Goal: Transaction & Acquisition: Purchase product/service

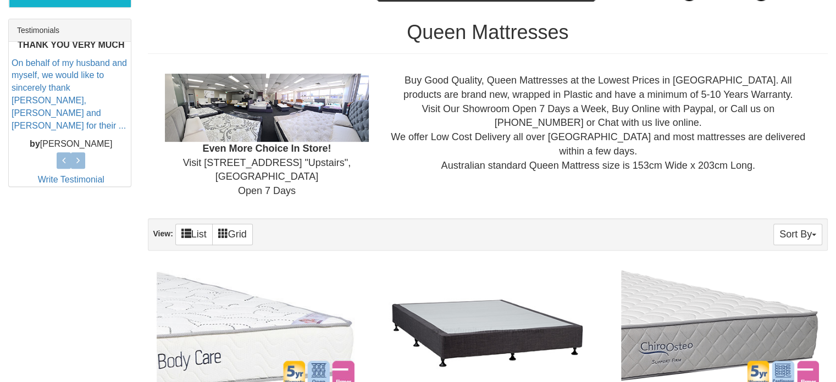
scroll to position [448, 0]
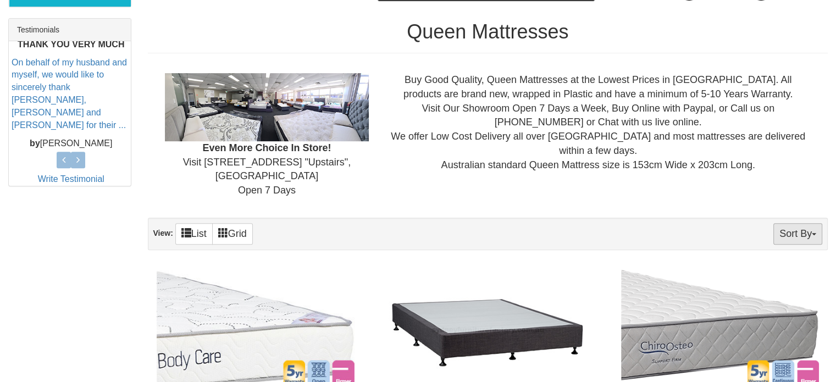
click at [796, 223] on button "Sort By" at bounding box center [797, 233] width 49 height 21
click at [777, 263] on link "Price+" at bounding box center [778, 270] width 87 height 14
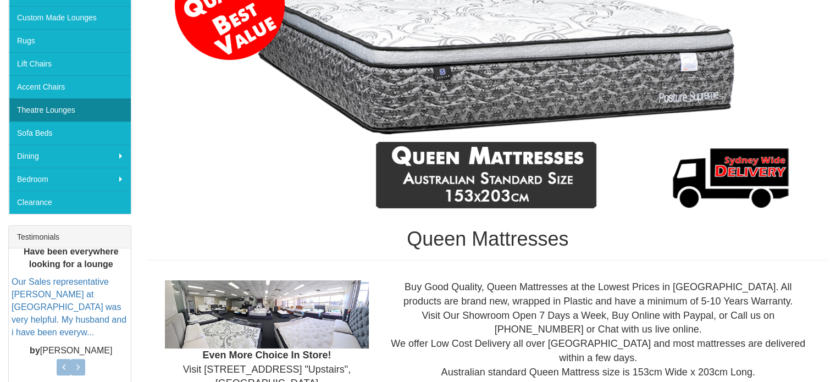
scroll to position [241, 0]
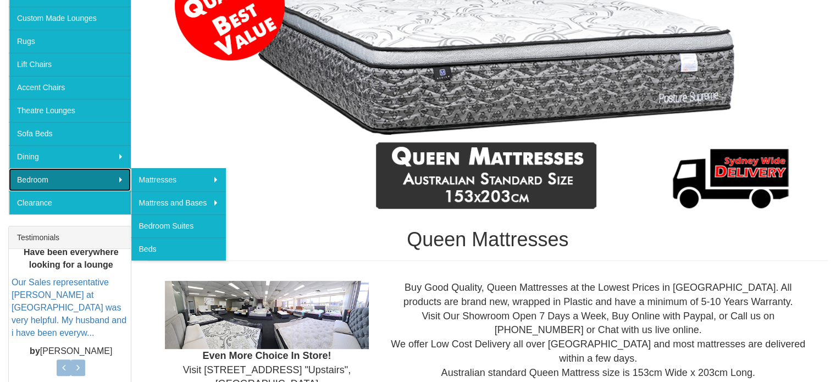
click at [121, 175] on link "Bedroom" at bounding box center [70, 179] width 122 height 23
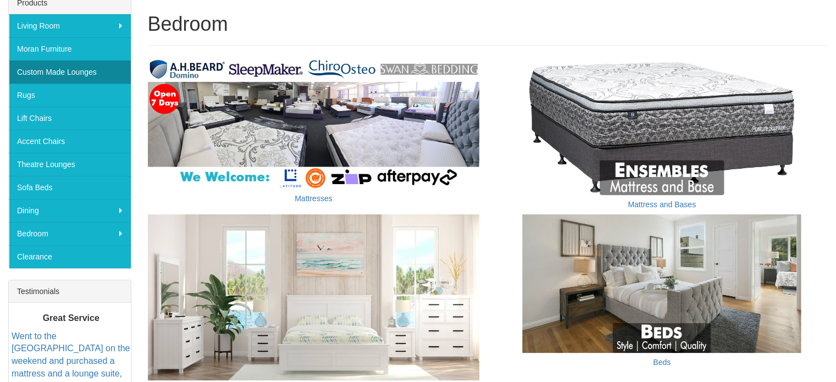
scroll to position [188, 0]
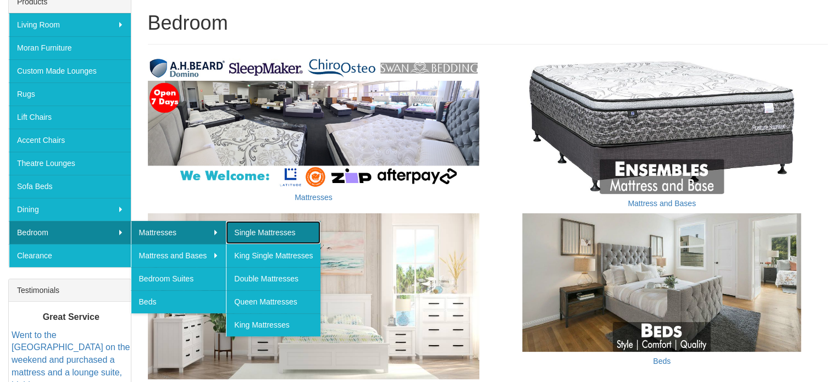
click at [243, 226] on link "Single Mattresses" at bounding box center [273, 232] width 94 height 23
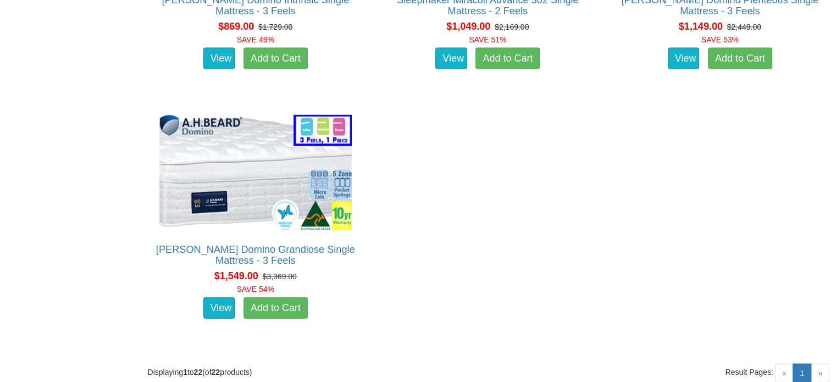
scroll to position [2355, 0]
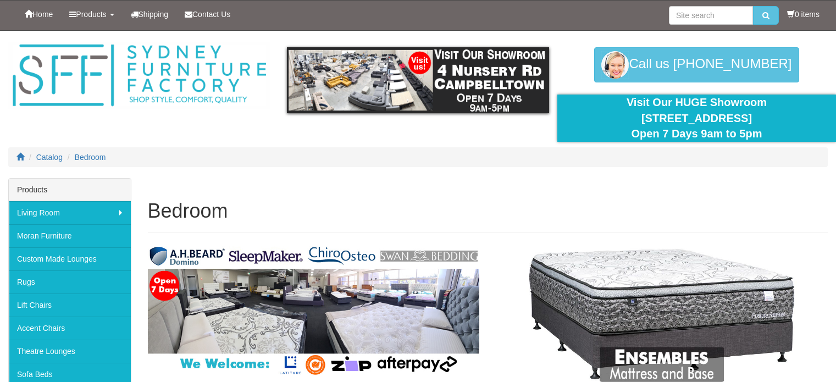
scroll to position [188, 0]
